Goal: Check status

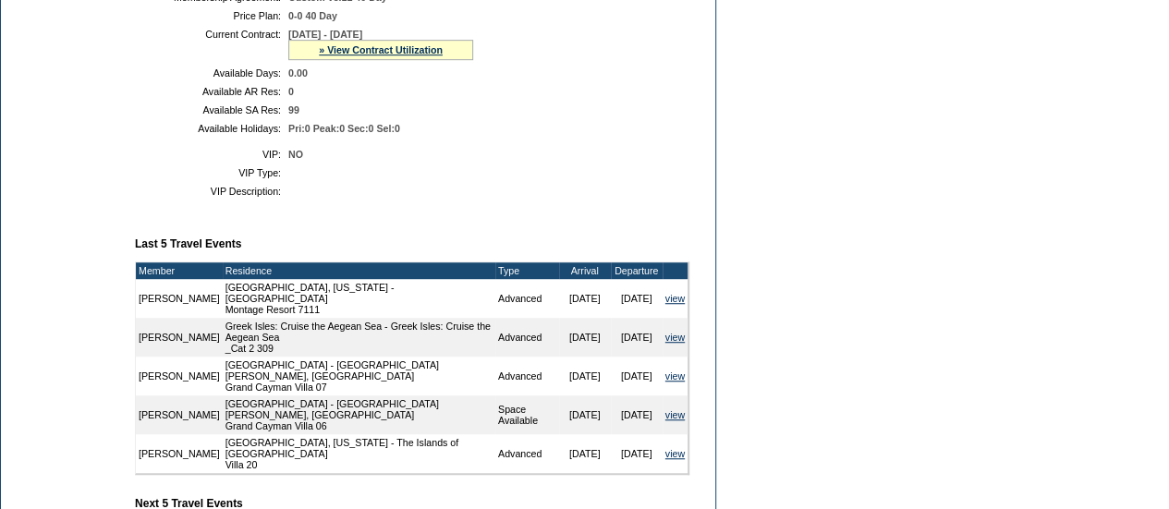
scroll to position [462, 0]
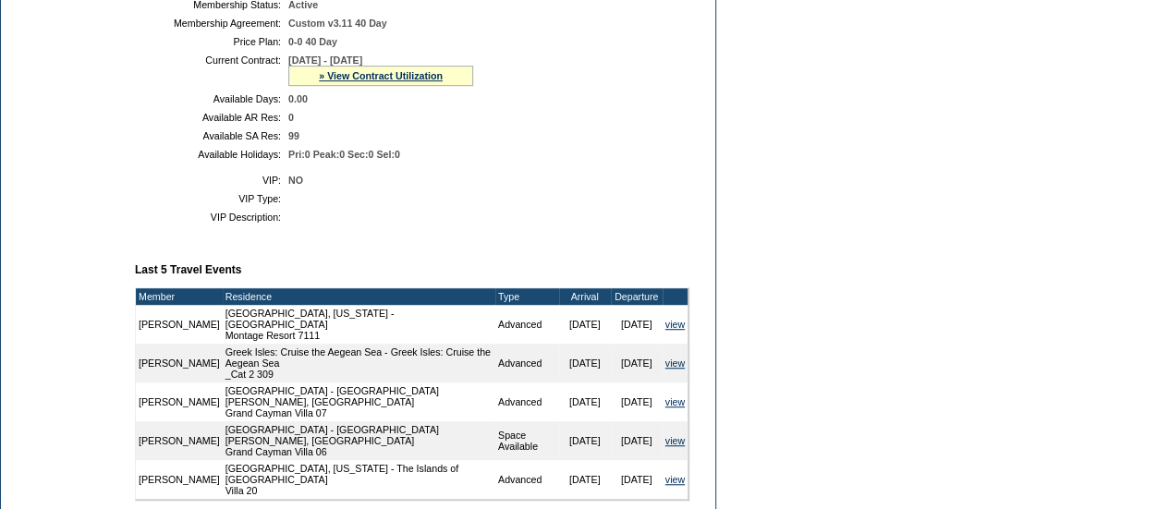
click at [389, 86] on div "» View Contract Utilization" at bounding box center [380, 76] width 185 height 20
click at [389, 81] on link "» View Contract Utilization" at bounding box center [381, 75] width 124 height 11
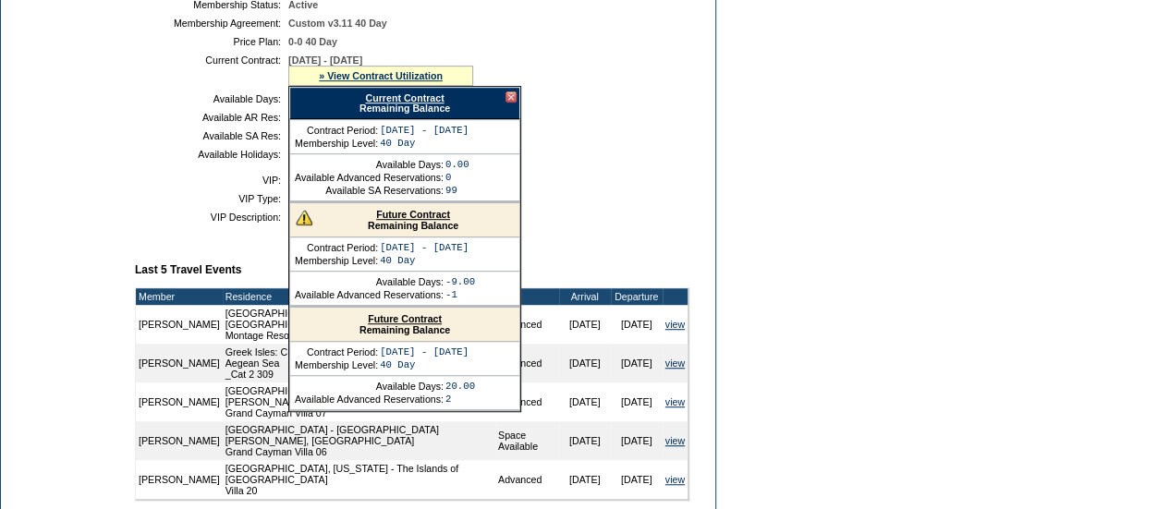
click at [408, 219] on link "Future Contract" at bounding box center [413, 214] width 74 height 11
click at [510, 103] on div at bounding box center [511, 96] width 11 height 11
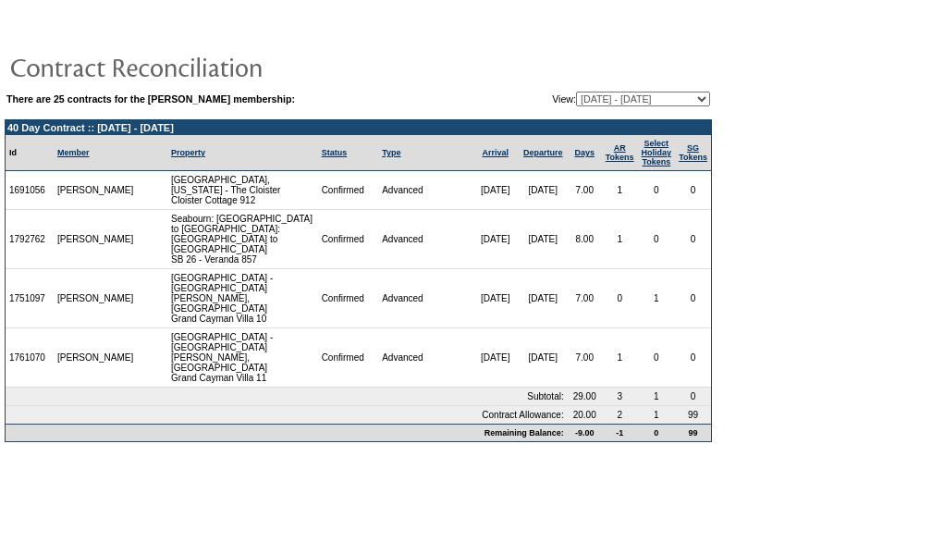
click at [675, 93] on select "[DATE] - [DATE] [DATE] - [DATE] [DATE] - [DATE] [DATE] - [DATE] [DATE] - [DATE]…" at bounding box center [643, 98] width 134 height 15
select select "126817"
click at [576, 91] on select "[DATE] - [DATE] [DATE] - [DATE] [DATE] - [DATE] [DATE] - [DATE] [DATE] - [DATE]…" at bounding box center [643, 98] width 134 height 15
